Goal: Navigation & Orientation: Find specific page/section

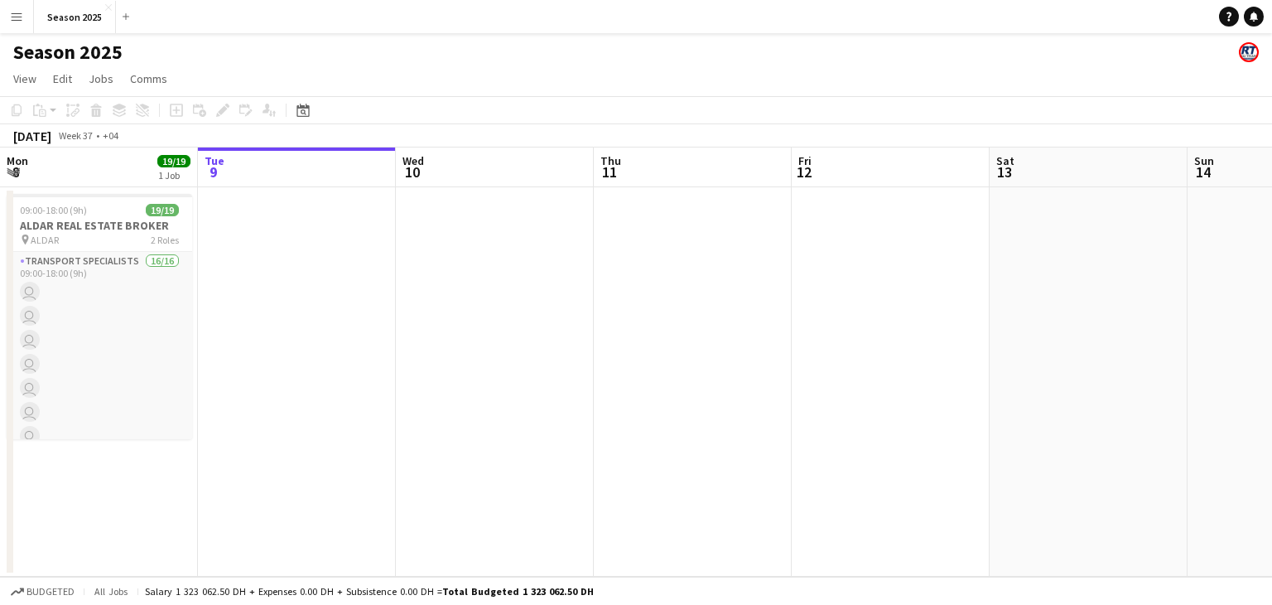
click at [14, 26] on button "Menu" at bounding box center [16, 16] width 33 height 33
